Goal: Register for event/course

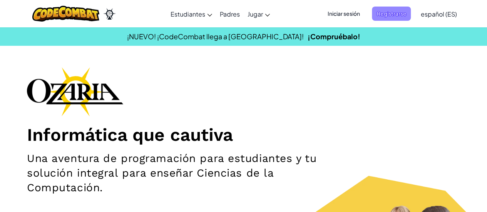
click at [385, 16] on span "Registrarse" at bounding box center [391, 14] width 39 height 14
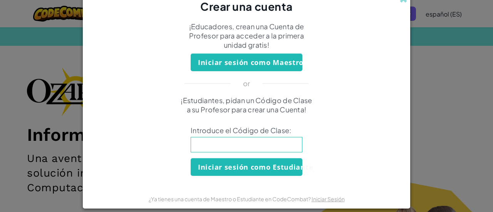
click at [220, 140] on input at bounding box center [247, 144] width 112 height 15
type input "PoolBabySharp"
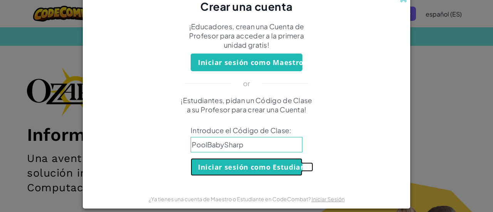
click at [263, 169] on button "Iniciar sesión como Estudiante" at bounding box center [247, 167] width 112 height 18
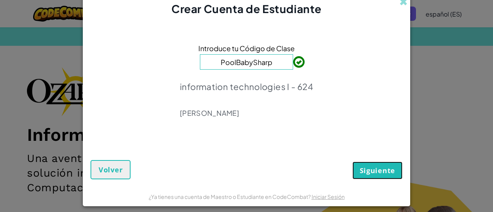
click at [373, 167] on span "Siguiente" at bounding box center [376, 170] width 35 height 9
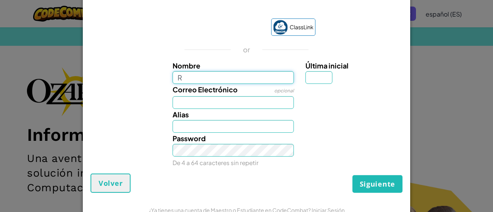
type input "Renata"
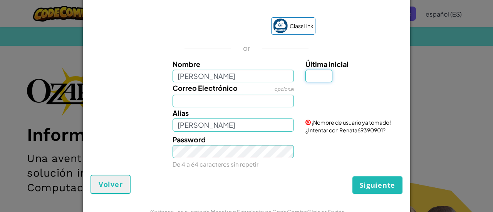
click at [314, 76] on input "Última inicial" at bounding box center [318, 76] width 27 height 13
type input "S"
type input "RenataS"
click at [216, 105] on input "Correo Electrónico" at bounding box center [233, 101] width 122 height 13
type input "al07194588@tecmilenio.mx"
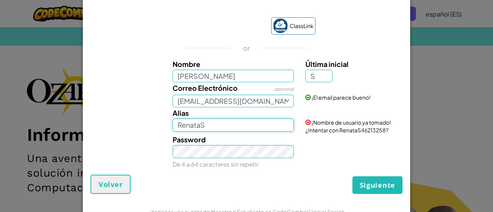
click at [208, 129] on input "RenataS" at bounding box center [233, 125] width 122 height 13
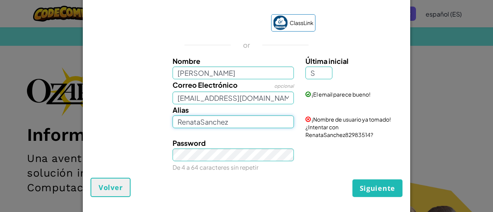
click at [259, 124] on input "RenataSanchez" at bounding box center [233, 121] width 122 height 13
click at [376, 189] on span "Siguiente" at bounding box center [376, 188] width 35 height 9
click at [235, 123] on input "RenataSanchez" at bounding box center [233, 121] width 122 height 13
click at [319, 131] on span "¡Nombre de usuario ya tomado! ¿Intentar con RenataSanchez82983514?" at bounding box center [347, 127] width 85 height 22
click at [311, 122] on span "¡Nombre de usuario ya tomado! ¿Intentar con RenataSanchez82983514?" at bounding box center [347, 127] width 85 height 22
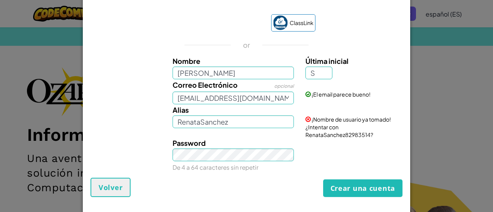
click at [299, 115] on div "¡Nombre de usuario ya tomado! ¿Intentar con RenataSanchez82983514?" at bounding box center [352, 121] width 107 height 34
click at [252, 115] on input "RenataSanchez" at bounding box center [233, 121] width 122 height 13
type input "RenataSanchezLopez"
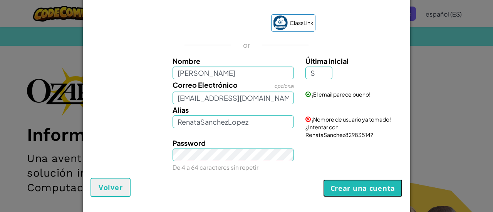
click at [354, 189] on button "Crear una cuenta" at bounding box center [362, 188] width 79 height 18
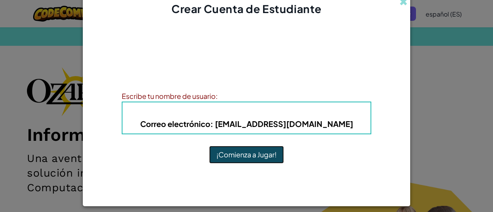
click at [250, 157] on button "¡Comienza a Jugar!" at bounding box center [246, 155] width 75 height 18
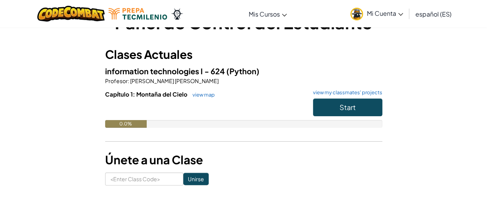
scroll to position [27, 0]
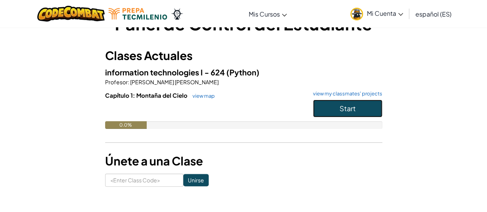
click at [338, 110] on button "Start" at bounding box center [347, 109] width 69 height 18
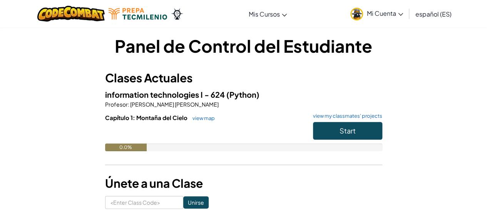
scroll to position [30, 0]
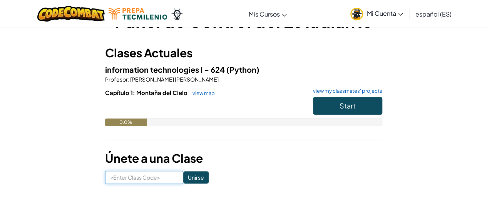
click at [129, 182] on input at bounding box center [144, 177] width 78 height 13
type input "P"
